Goal: Task Accomplishment & Management: Complete application form

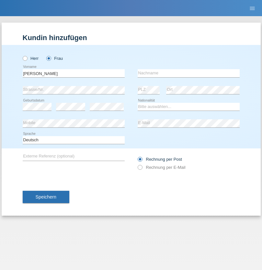
type input "[PERSON_NAME]"
click at [188, 73] on input "text" at bounding box center [188, 73] width 102 height 8
type input "[PERSON_NAME]"
select select "CH"
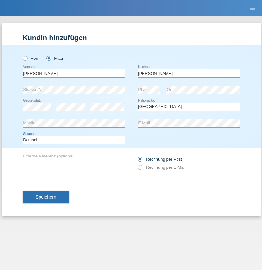
select select "en"
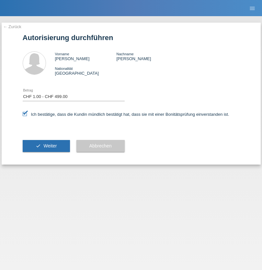
select select "1"
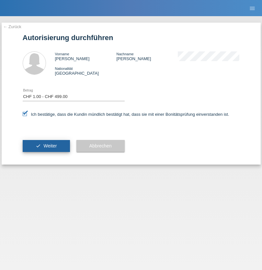
click at [46, 146] on span "Weiter" at bounding box center [49, 145] width 13 height 5
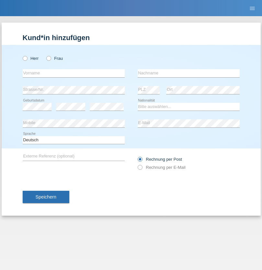
radio input "true"
click at [73, 73] on input "text" at bounding box center [74, 73] width 102 height 8
type input "Zsolt"
click at [188, 73] on input "text" at bounding box center [188, 73] width 102 height 8
type input "Kappelmayer"
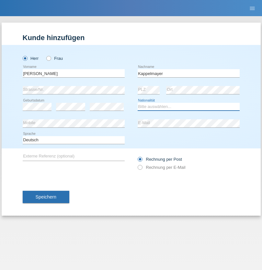
select select "MG"
select select "C"
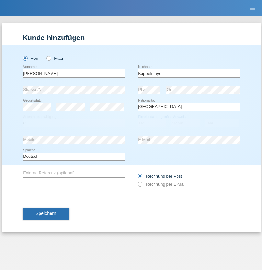
select select "30"
select select "08"
select select "2021"
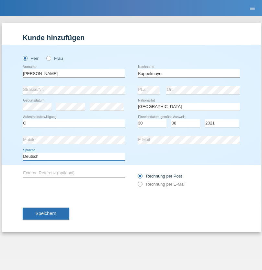
select select "en"
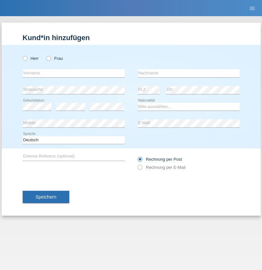
radio input "true"
click at [73, 73] on input "text" at bounding box center [74, 73] width 102 height 8
type input "firat"
click at [188, 73] on input "text" at bounding box center [188, 73] width 102 height 8
type input "kara"
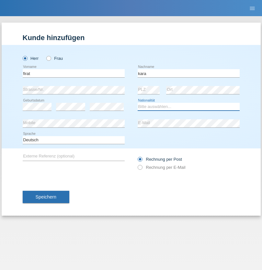
select select "CH"
radio input "true"
click at [73, 73] on input "text" at bounding box center [74, 73] width 102 height 8
type input "[PERSON_NAME]"
click at [188, 73] on input "text" at bounding box center [188, 73] width 102 height 8
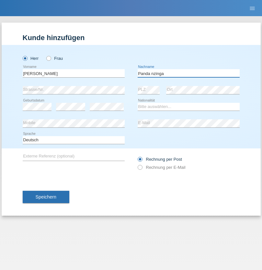
type input "Panda nzinga"
select select "MN"
select select "C"
select select "28"
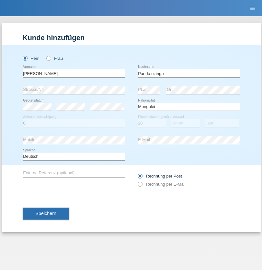
select select "11"
select select "2001"
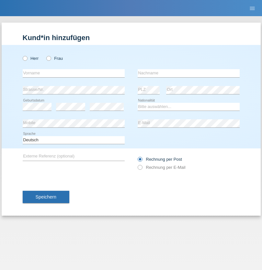
radio input "true"
select select "HU"
select select "C"
select select "30"
select select "10"
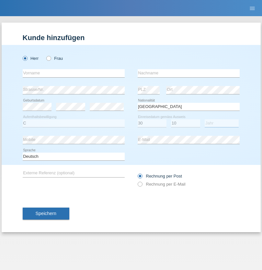
select select "2021"
